Goal: Manage account settings

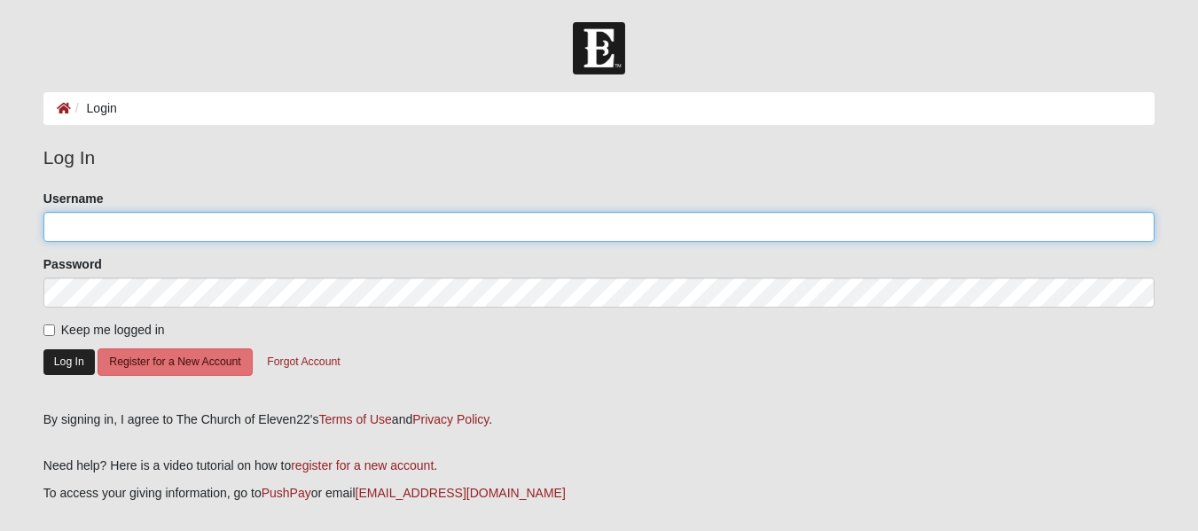
type input "akruseil"
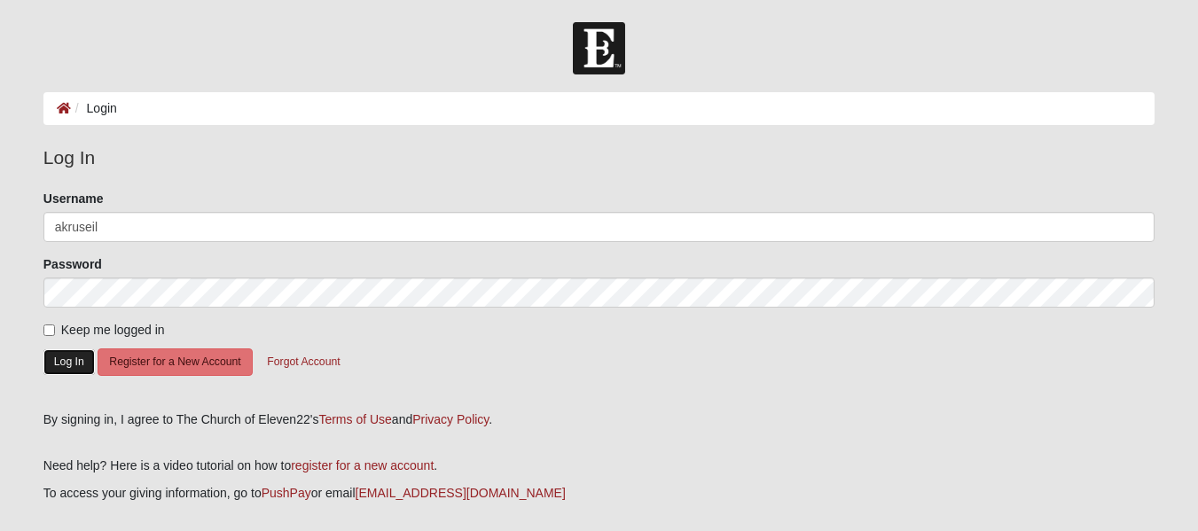
click at [61, 357] on button "Log In" at bounding box center [68, 362] width 51 height 26
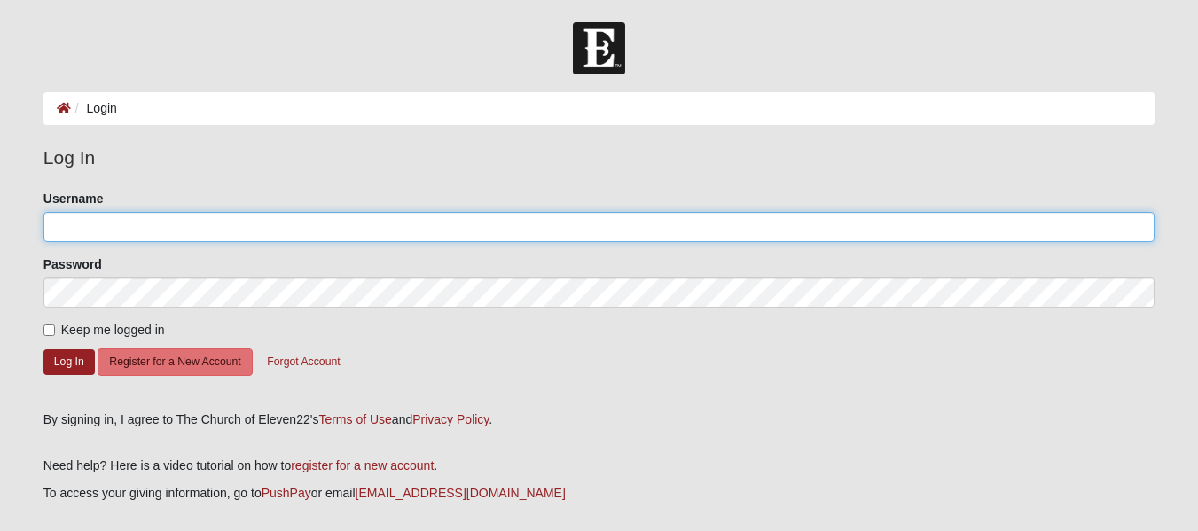
type input "akruseil"
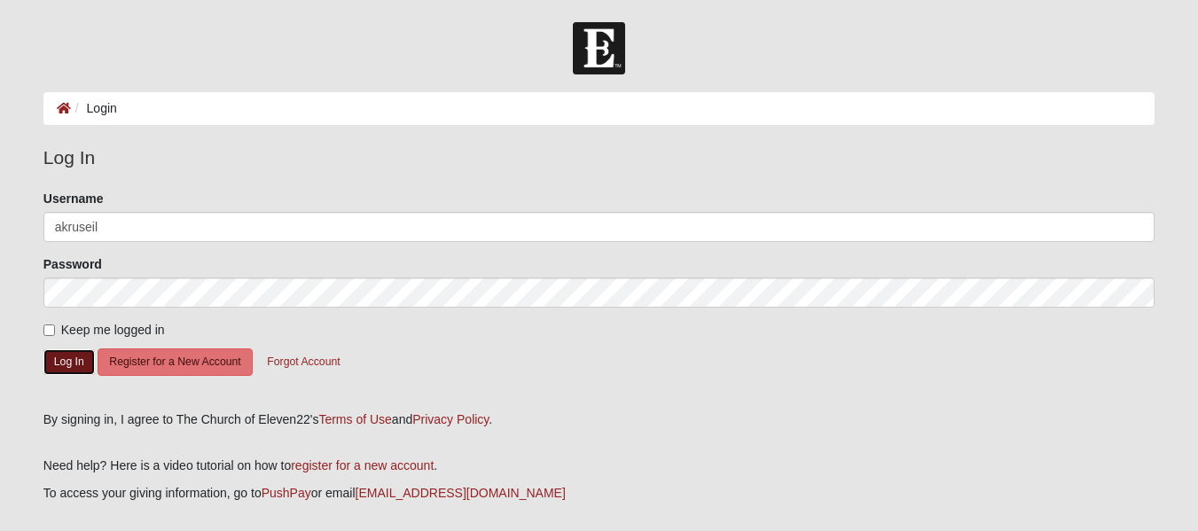
click at [61, 357] on button "Log In" at bounding box center [68, 362] width 51 height 26
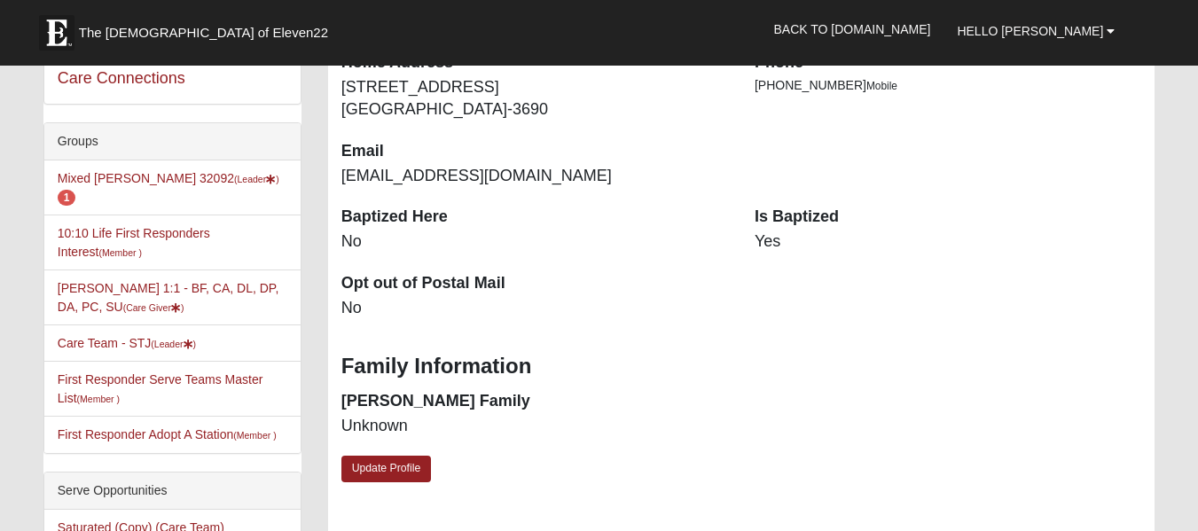
scroll to position [320, 0]
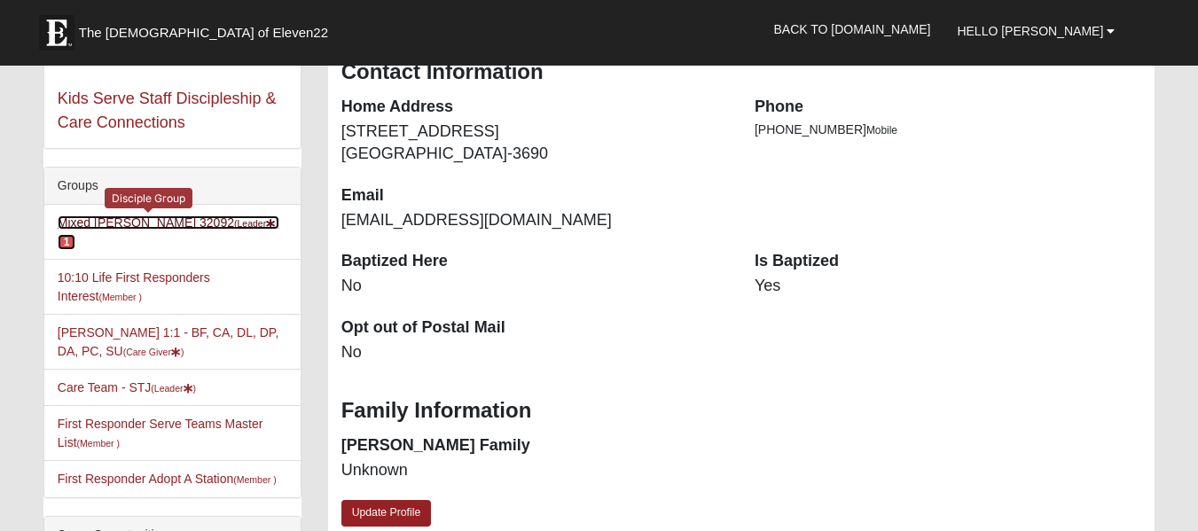
click at [92, 216] on link "Mixed [PERSON_NAME] 32092 (Leader ) 1" at bounding box center [169, 232] width 222 height 33
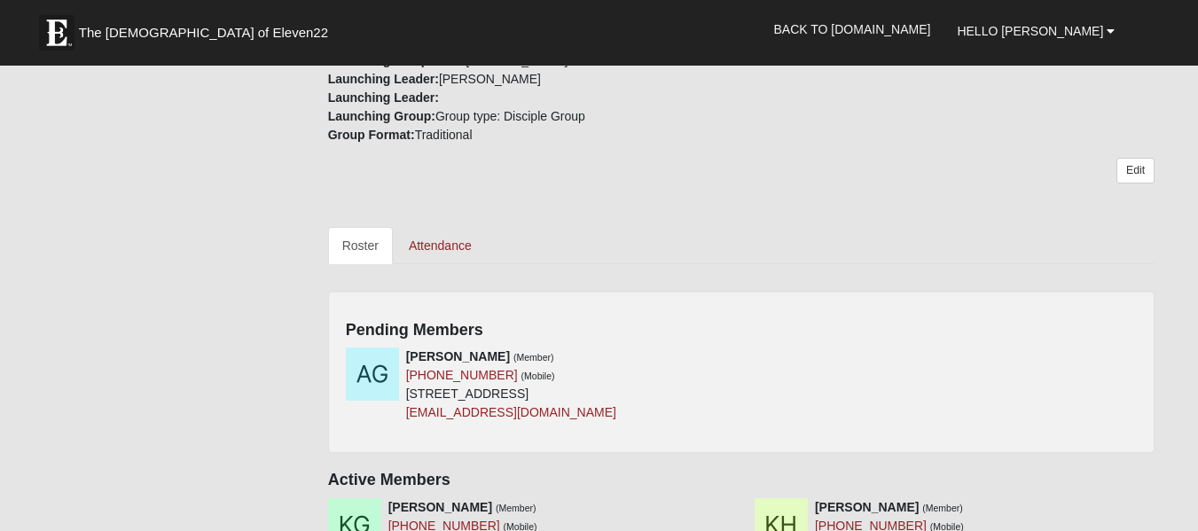
scroll to position [601, 0]
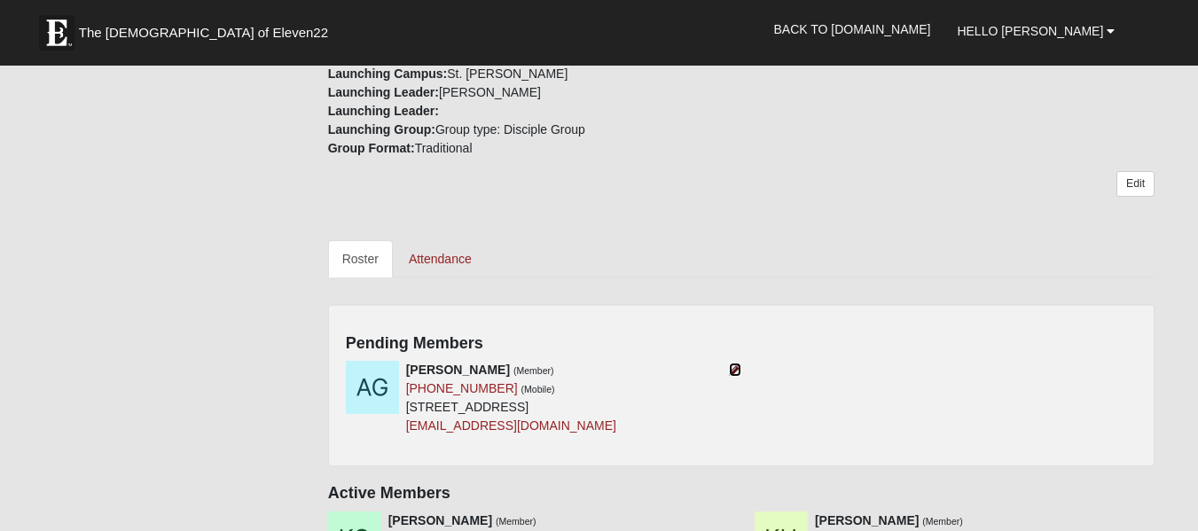
click at [734, 369] on icon at bounding box center [735, 370] width 12 height 12
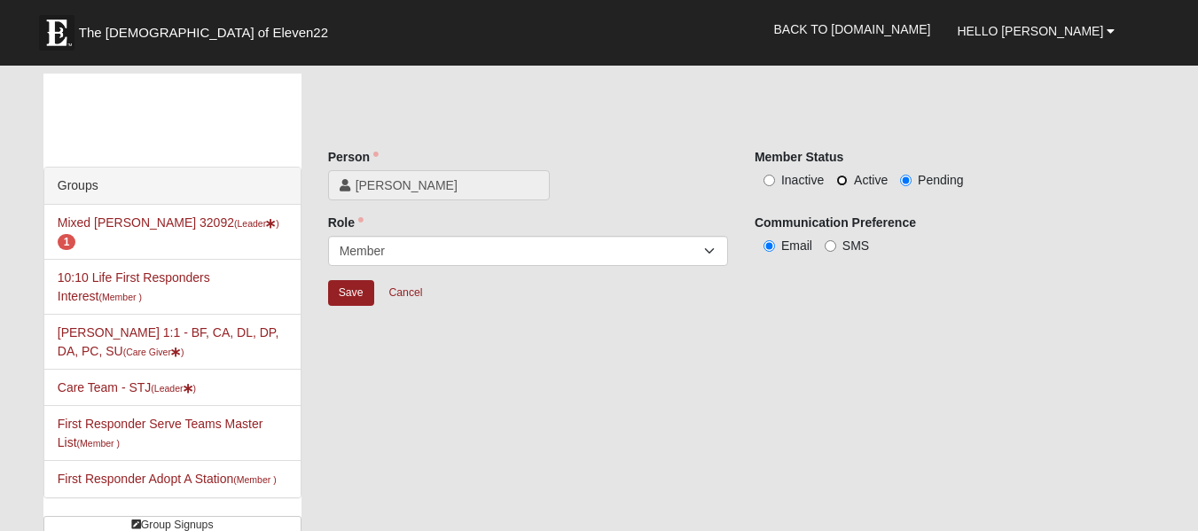
click at [842, 177] on input "Active" at bounding box center [842, 181] width 12 height 12
radio input "true"
click at [340, 286] on input "Save" at bounding box center [351, 293] width 46 height 26
